Goal: Obtain resource: Download file/media

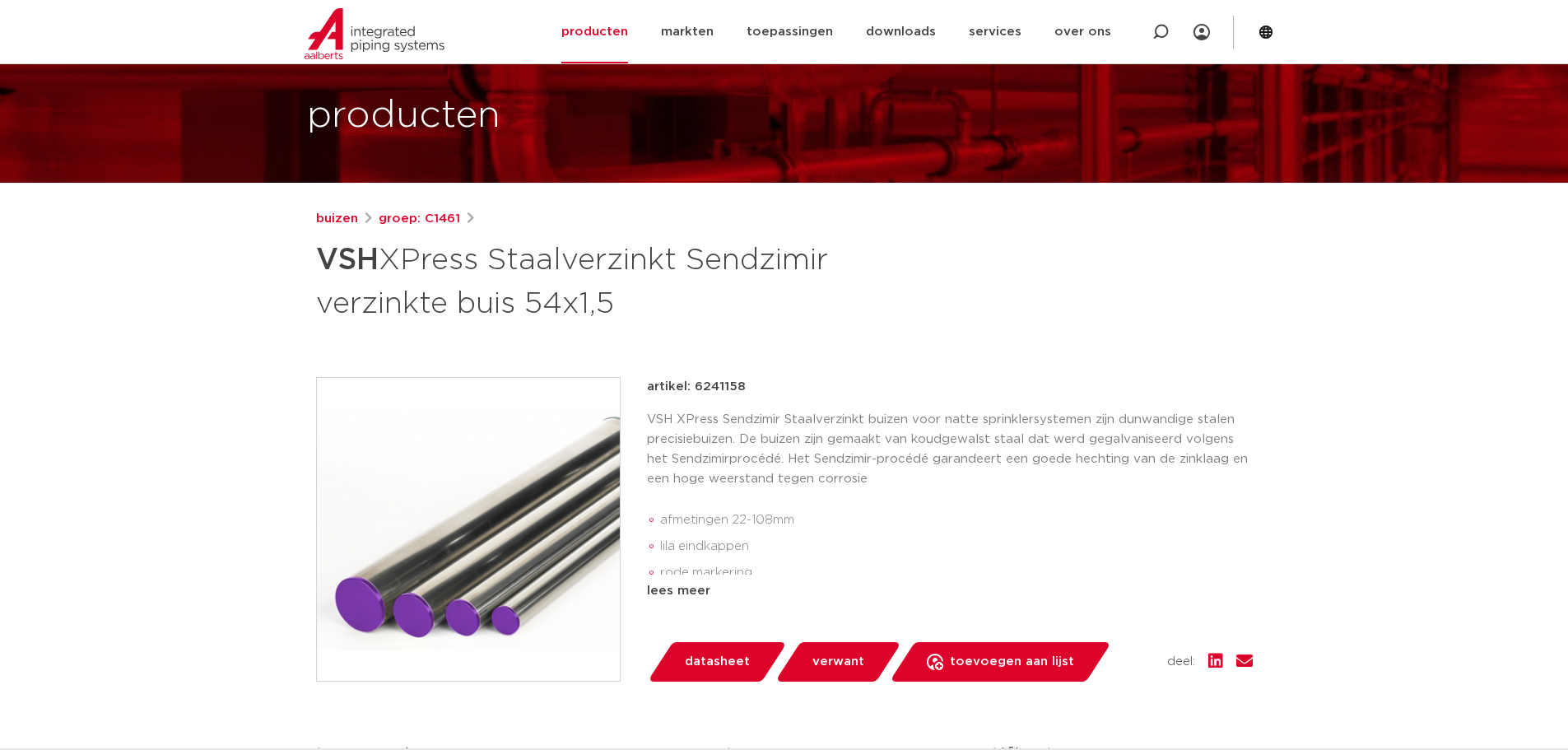
scroll to position [165, 0]
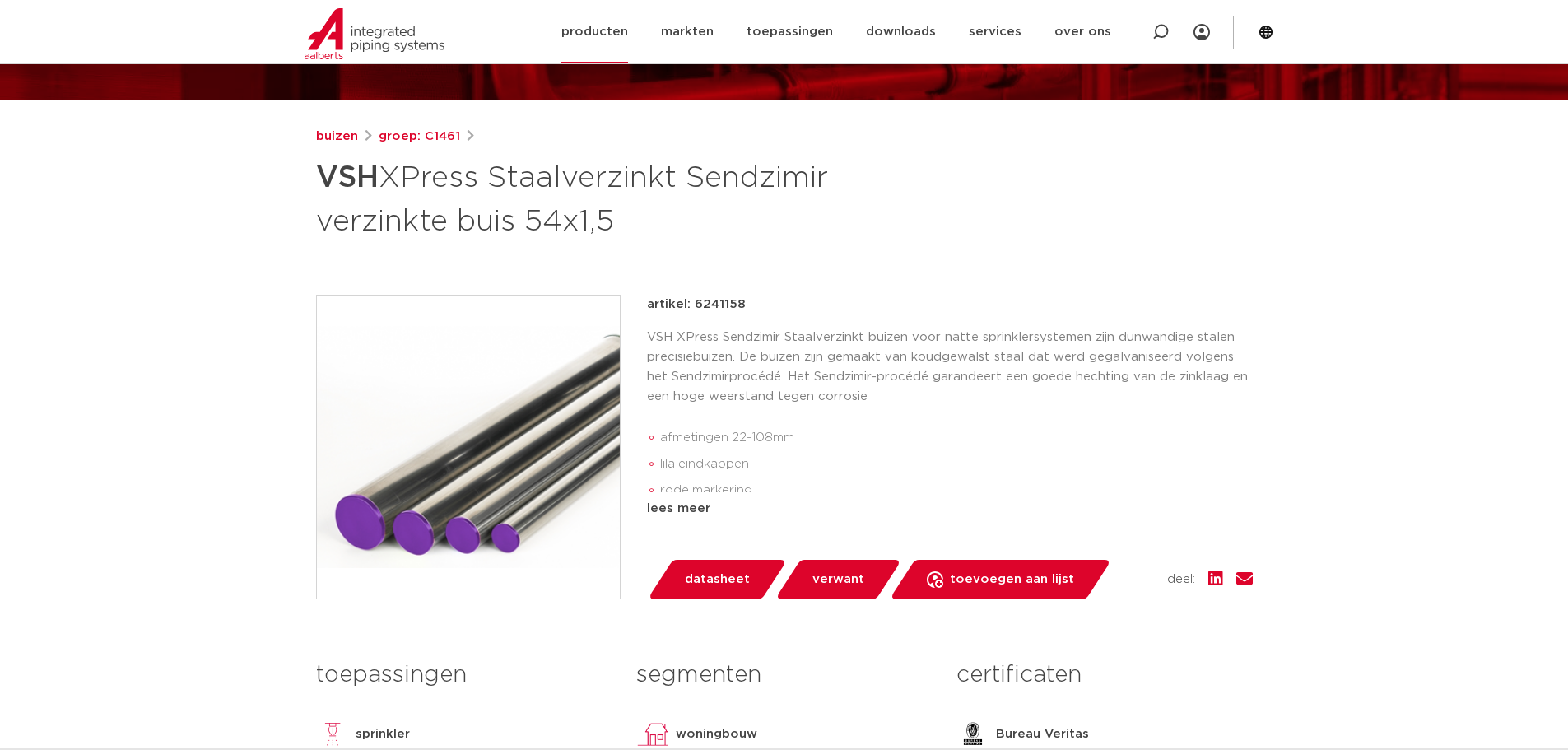
click at [599, 30] on link "producten" at bounding box center [594, 31] width 67 height 63
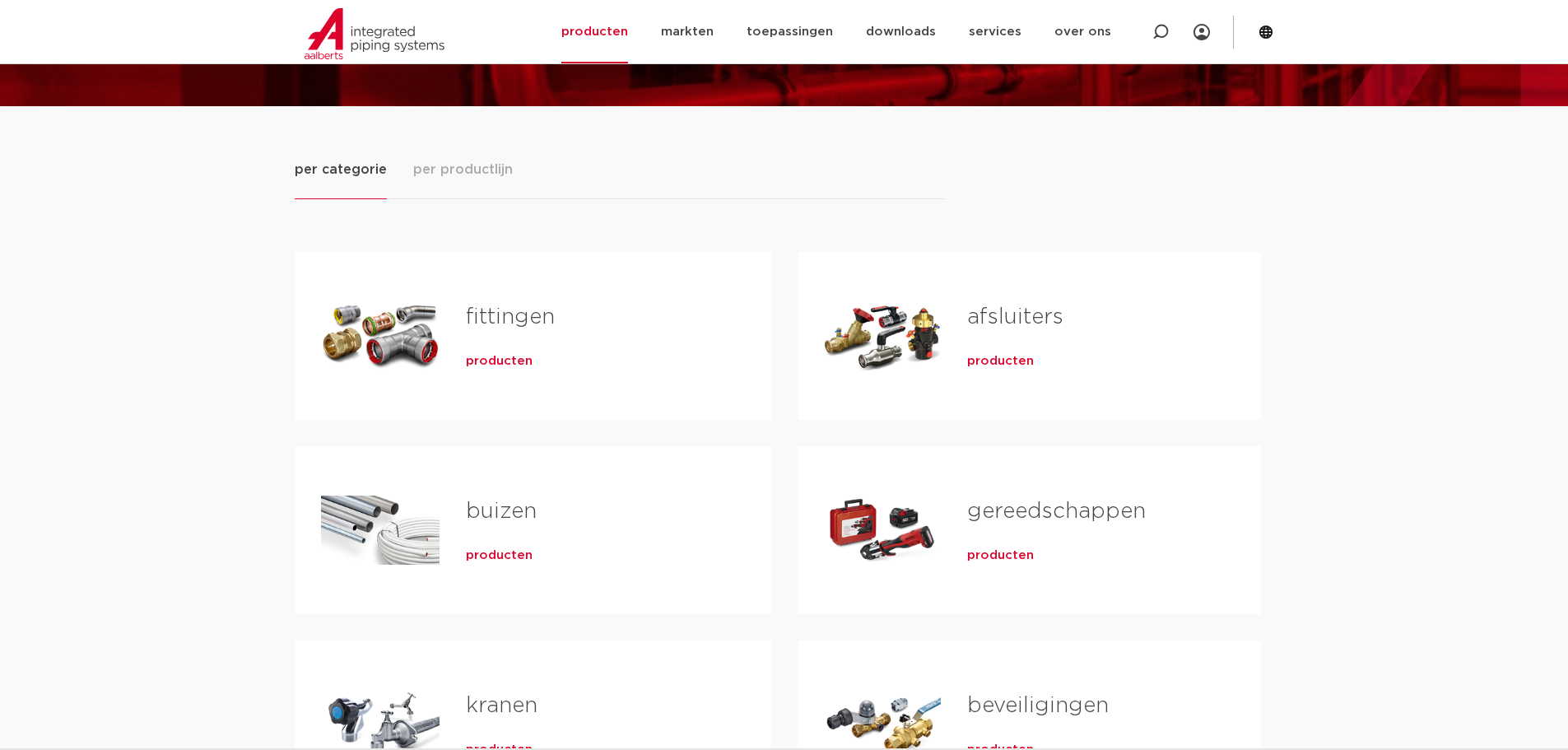
scroll to position [165, 0]
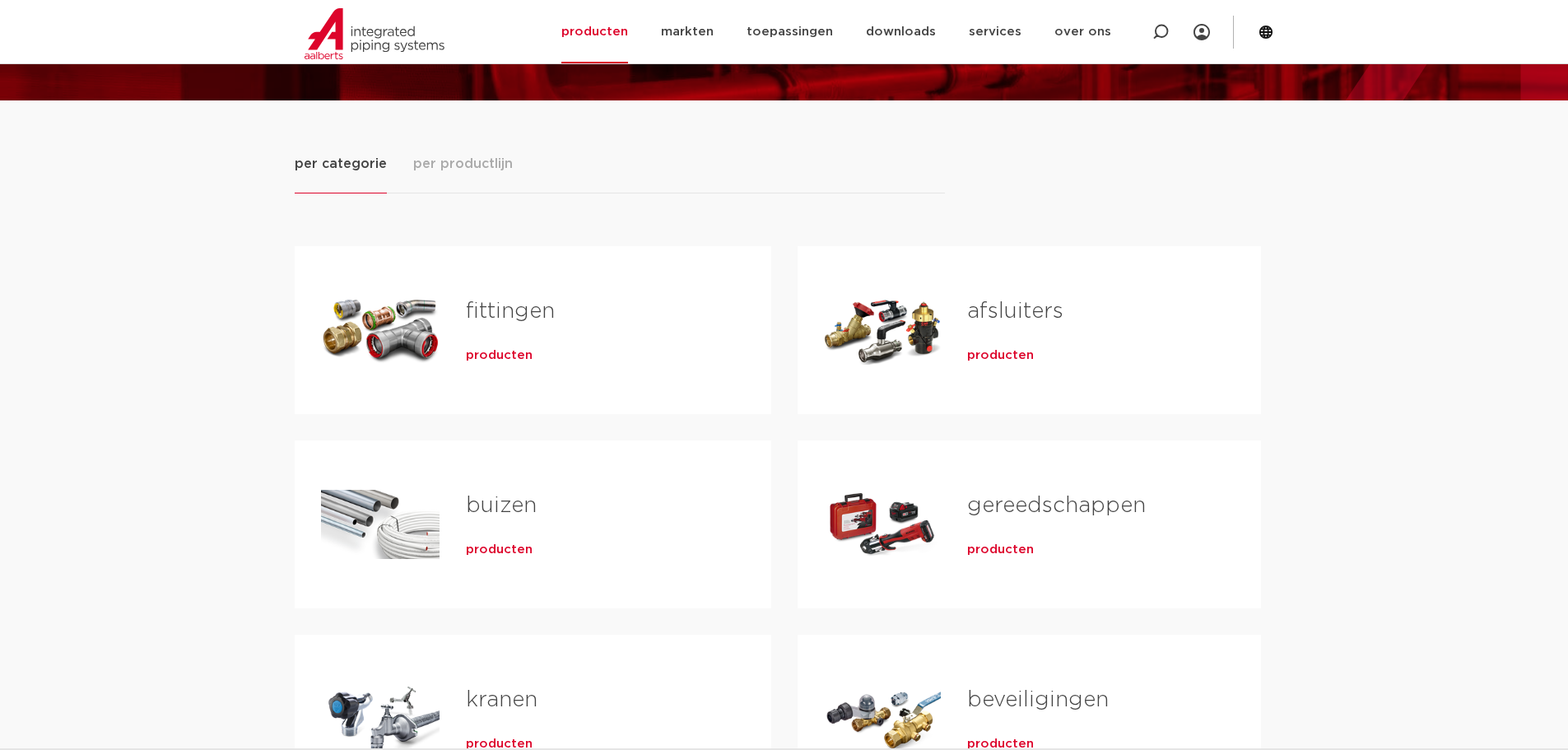
click at [481, 525] on h2 "buizen" at bounding box center [592, 510] width 253 height 38
click at [493, 508] on link "buizen" at bounding box center [502, 505] width 71 height 22
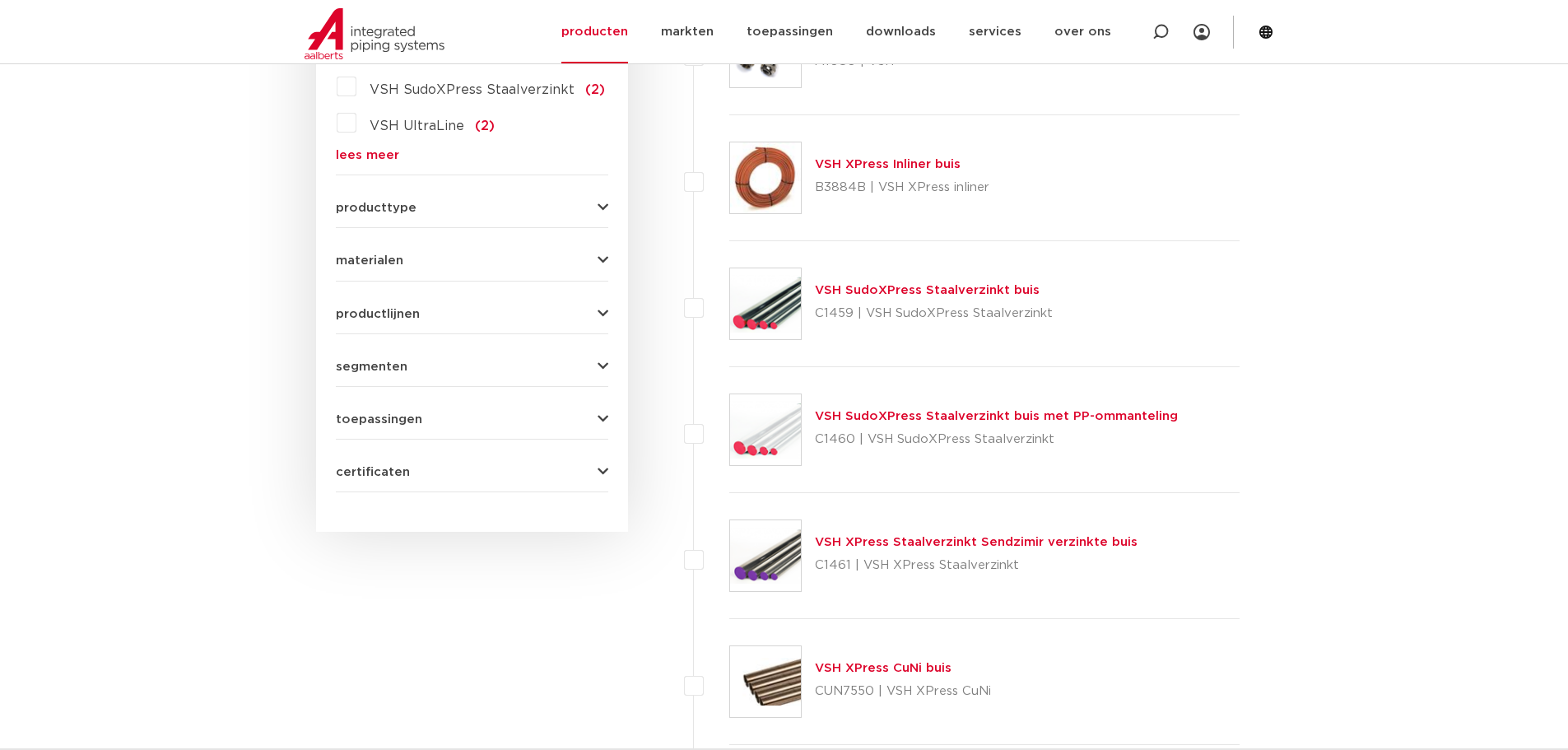
scroll to position [576, 0]
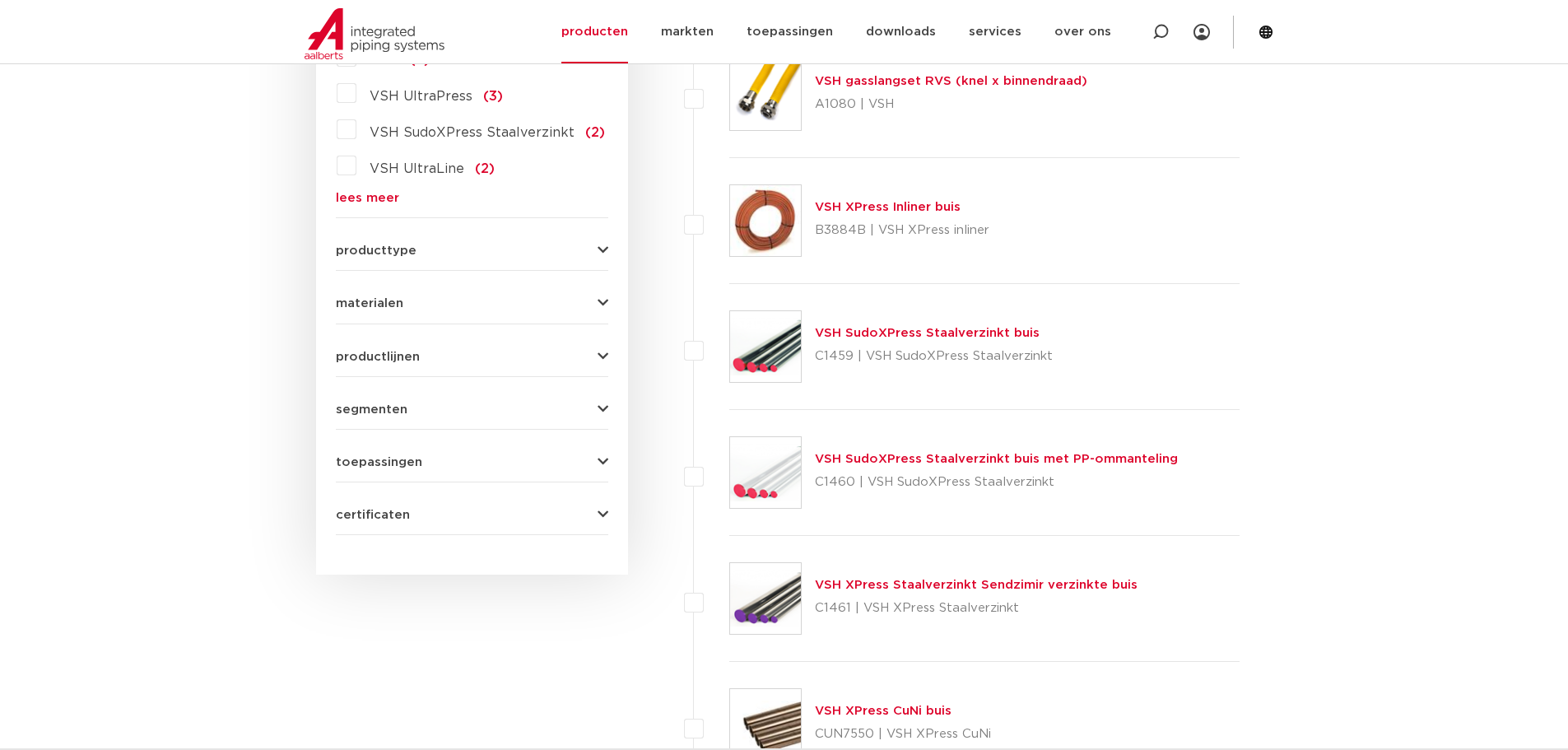
click at [916, 336] on link "VSH SudoXPress Staalverzinkt buis" at bounding box center [927, 333] width 225 height 12
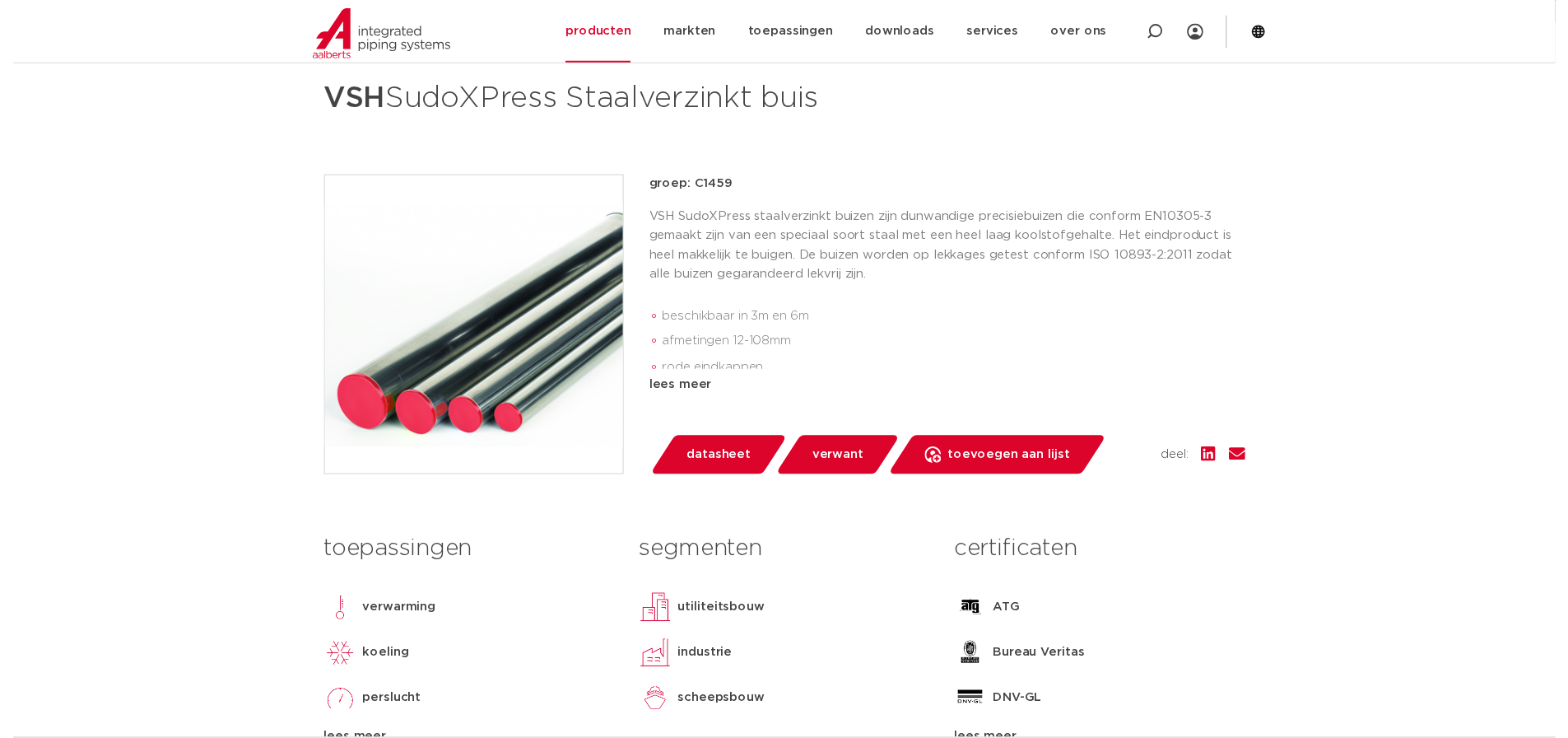
scroll to position [247, 0]
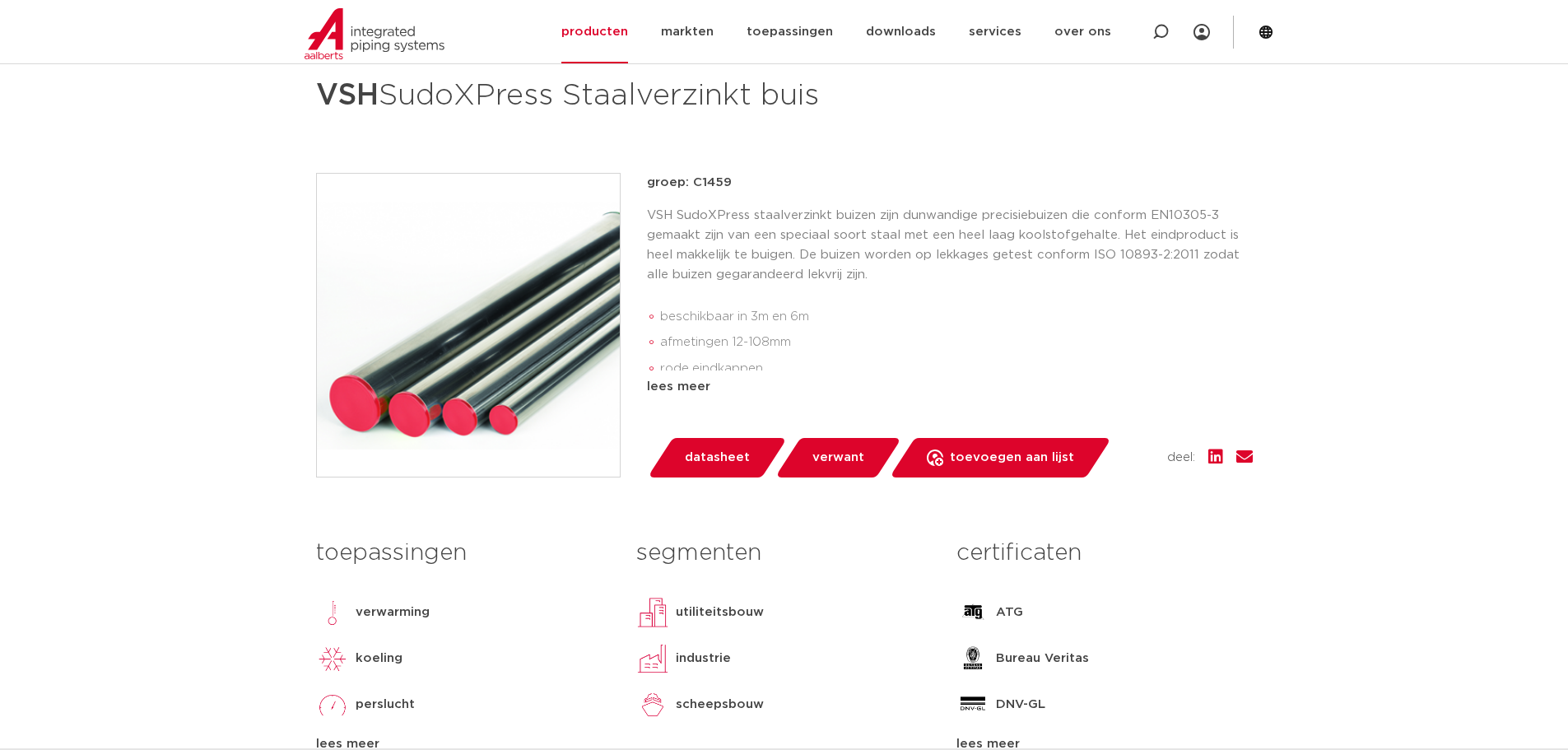
click at [709, 446] on span "datasheet" at bounding box center [717, 457] width 65 height 26
